Goal: Find contact information: Find contact information

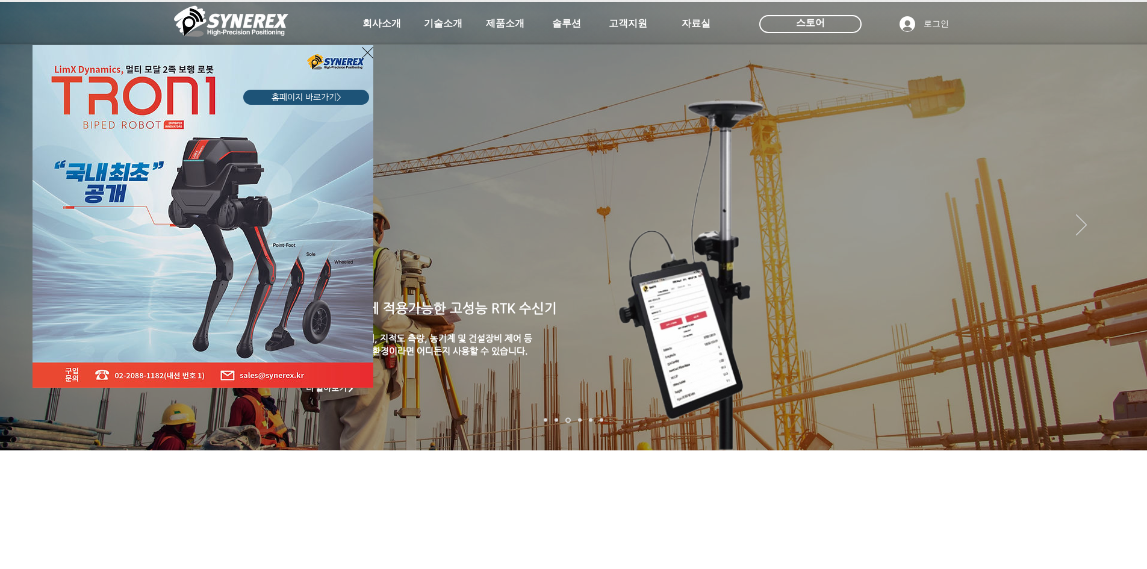
click at [367, 49] on icon "사이트로 돌아가기" at bounding box center [367, 52] width 11 height 15
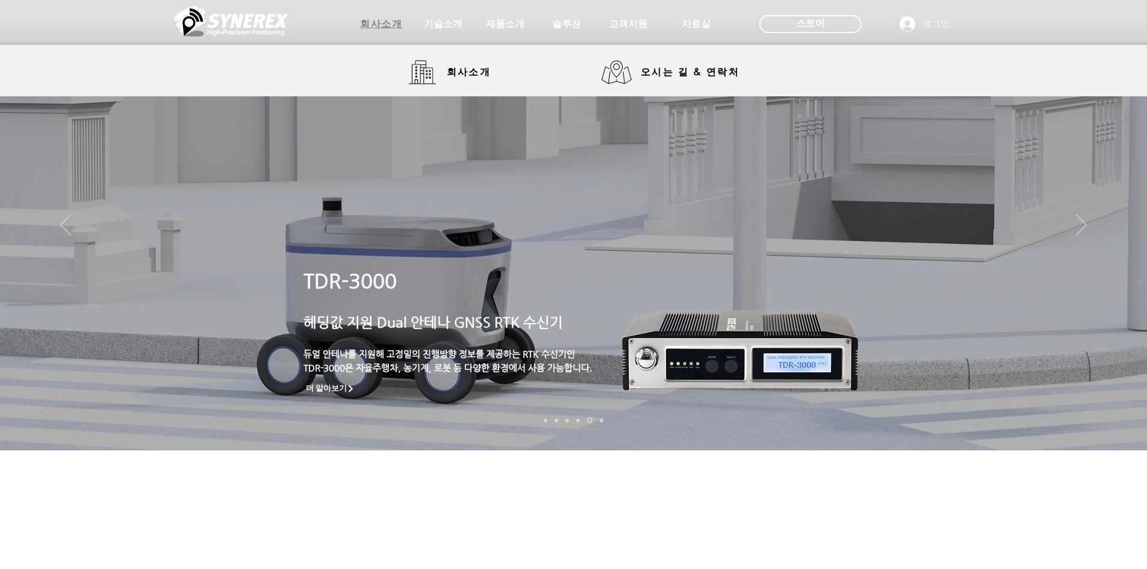
click at [379, 23] on span "회사소개" at bounding box center [381, 24] width 42 height 13
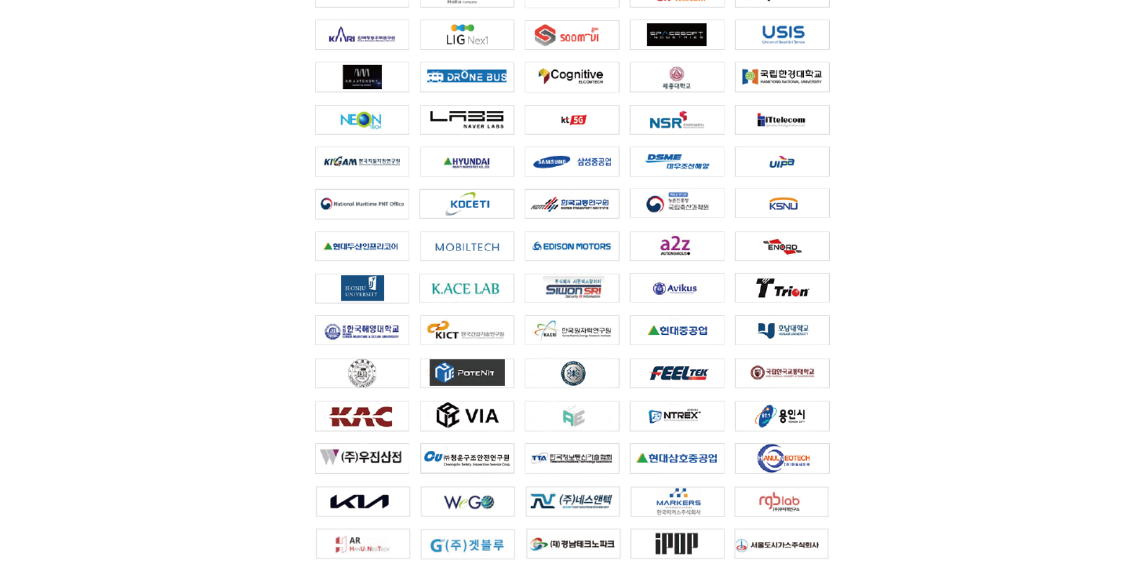
scroll to position [2654, 0]
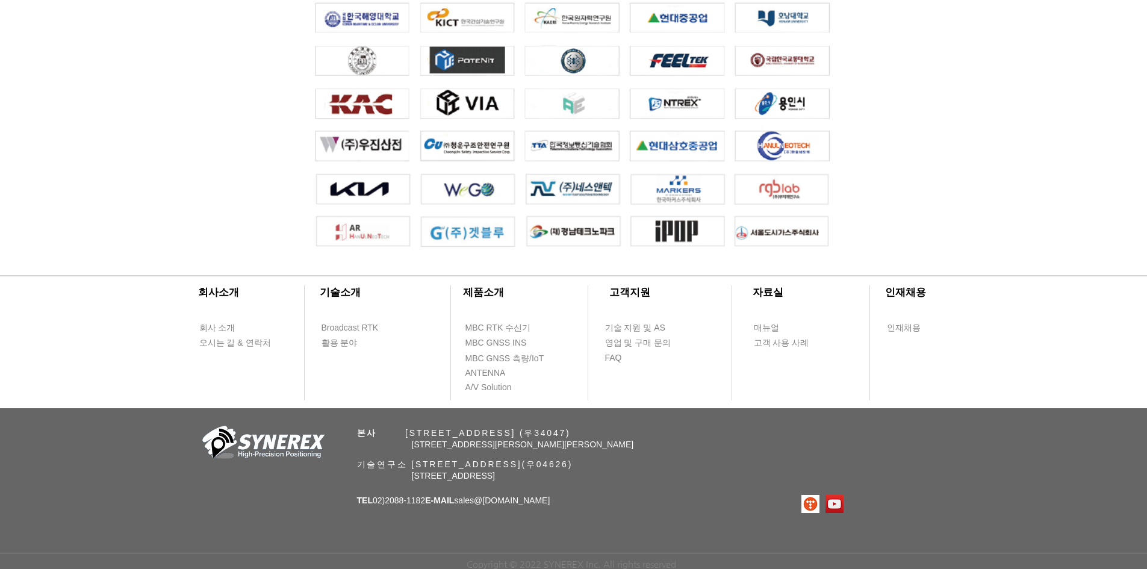
drag, startPoint x: 421, startPoint y: 432, endPoint x: 759, endPoint y: 433, distance: 338.4
click at [759, 433] on p "본사 ​ [STREET_ADDRESS] (우34047)" at bounding box center [596, 433] width 479 height 11
click at [497, 440] on span "[STREET_ADDRESS][PERSON_NAME][PERSON_NAME]" at bounding box center [523, 445] width 222 height 10
drag, startPoint x: 416, startPoint y: 432, endPoint x: 569, endPoint y: 432, distance: 153.6
click at [569, 432] on span "본사 ​ [STREET_ADDRESS] (우34047)" at bounding box center [464, 433] width 214 height 10
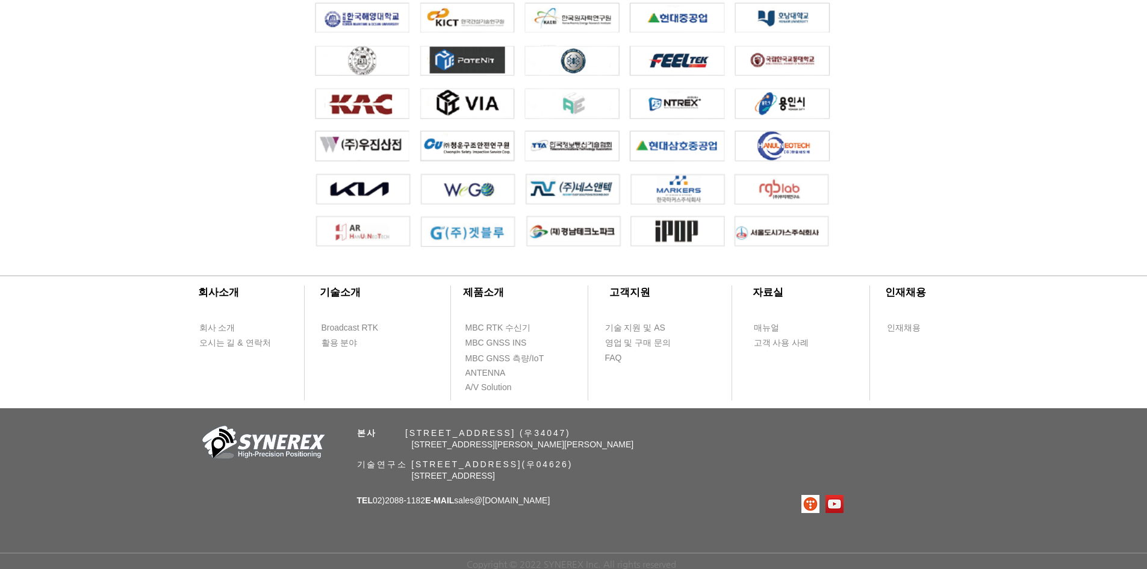
click at [618, 443] on span "[STREET_ADDRESS][PERSON_NAME][PERSON_NAME]" at bounding box center [523, 445] width 222 height 10
click at [424, 440] on span "[STREET_ADDRESS][PERSON_NAME][PERSON_NAME]" at bounding box center [523, 445] width 222 height 10
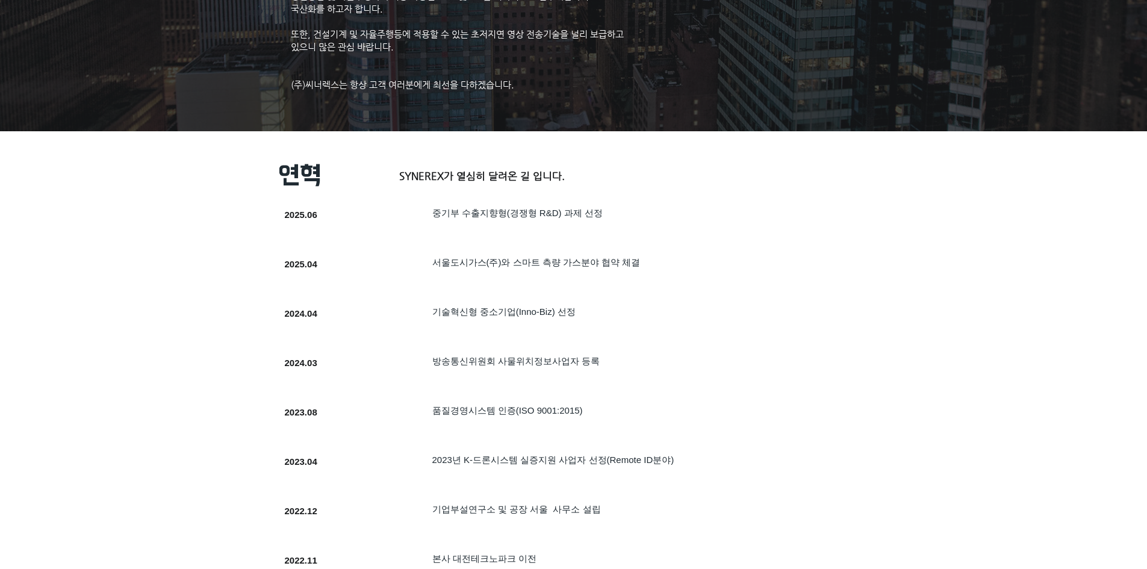
scroll to position [0, 0]
